Goal: Find specific page/section: Find specific page/section

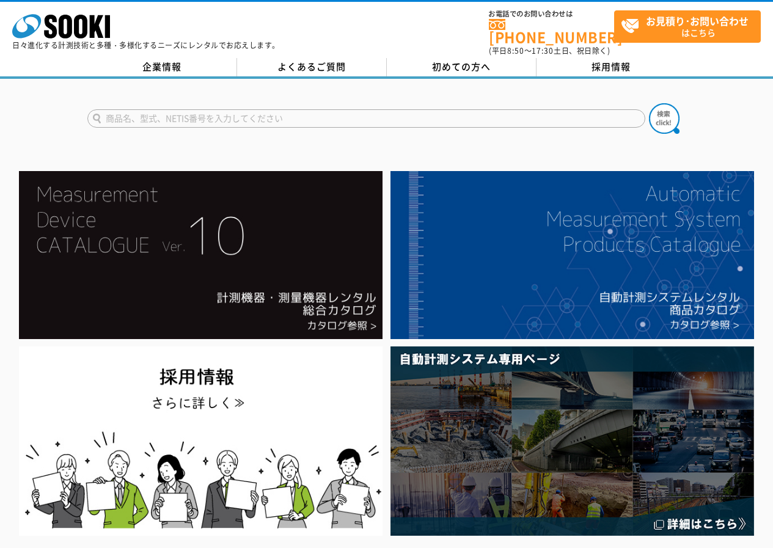
click at [120, 103] on form at bounding box center [386, 120] width 599 height 34
click at [128, 109] on input "text" at bounding box center [366, 118] width 558 height 18
type input "WQC"
click at [649, 103] on button at bounding box center [664, 118] width 31 height 31
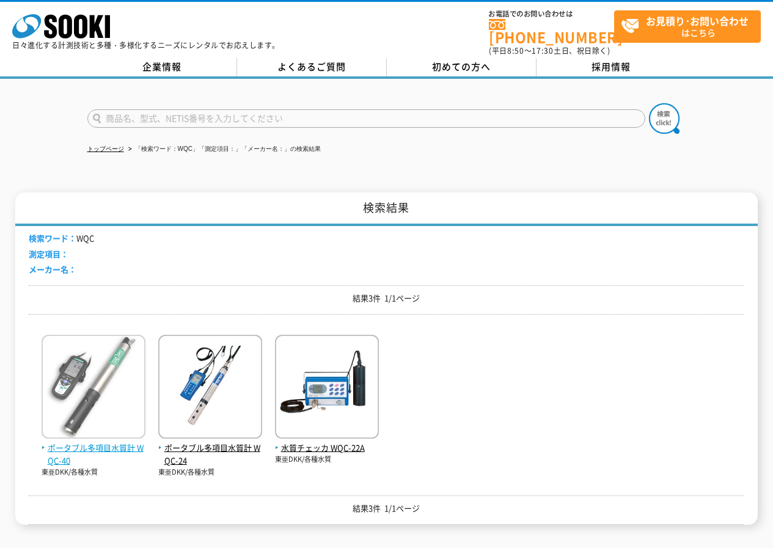
scroll to position [61, 0]
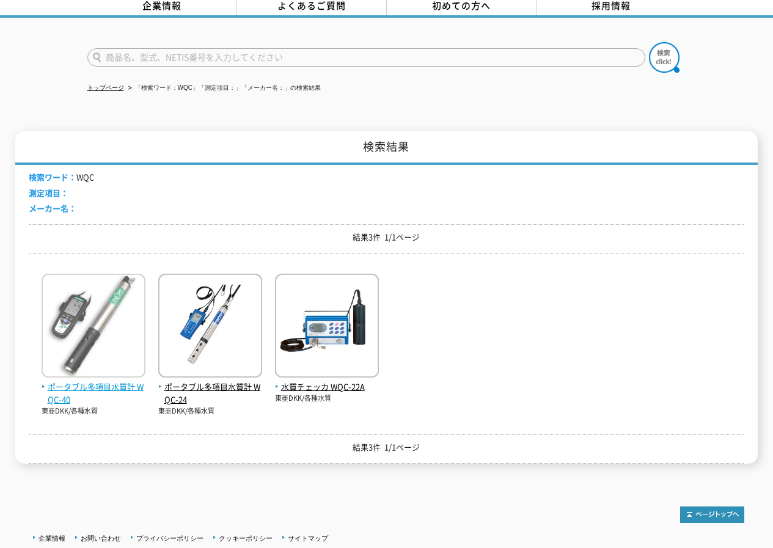
click at [119, 348] on img at bounding box center [94, 327] width 104 height 107
click at [117, 351] on img at bounding box center [94, 327] width 104 height 107
click at [88, 381] on span "ポータブル多項目水質計 WQC-40" at bounding box center [94, 394] width 104 height 26
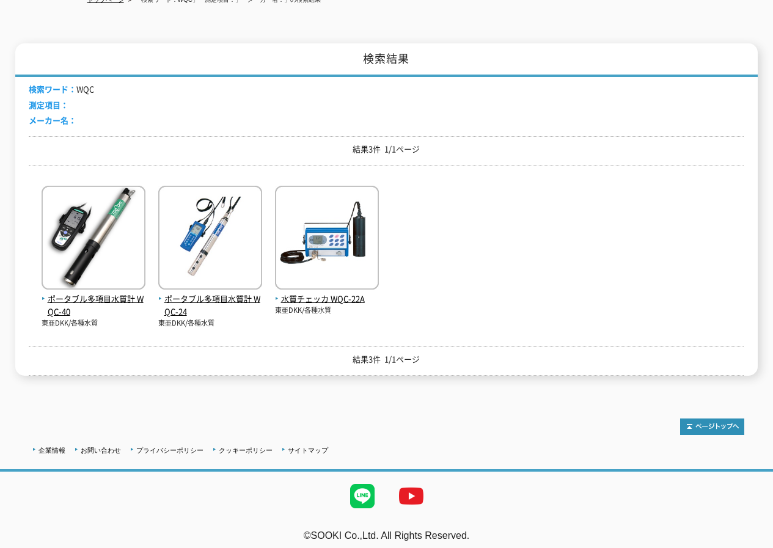
scroll to position [27, 0]
